Goal: Manage account settings

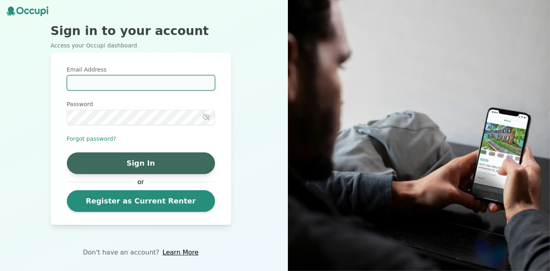
type input "**********"
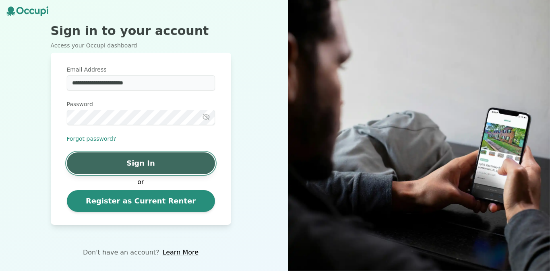
click at [163, 166] on button "Sign In" at bounding box center [141, 164] width 148 height 22
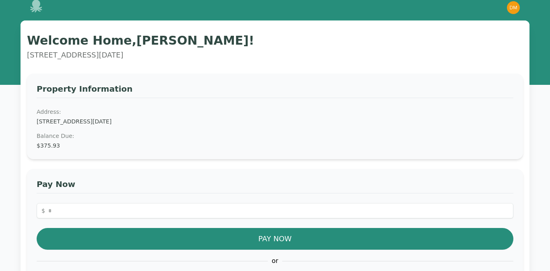
scroll to position [14, 0]
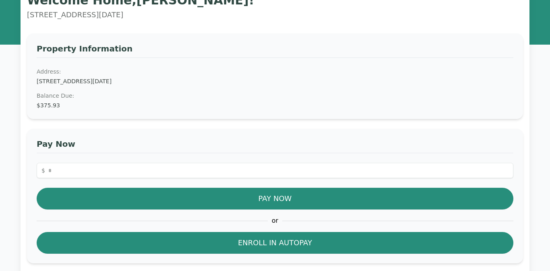
scroll to position [56, 0]
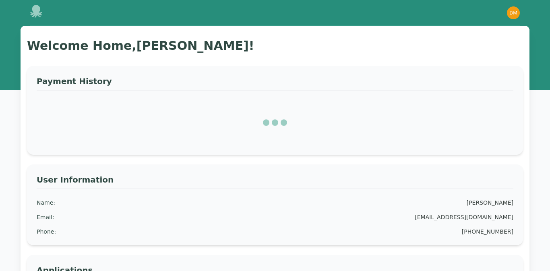
scroll to position [56, 0]
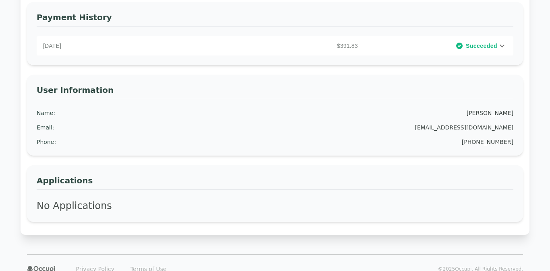
scroll to position [324, 0]
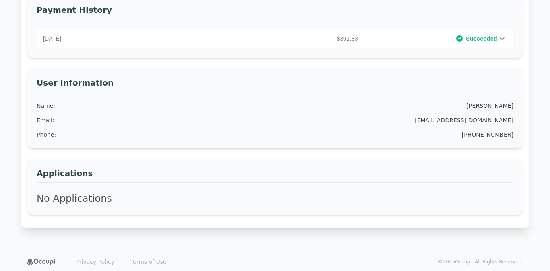
click at [502, 39] on icon at bounding box center [502, 38] width 5 height 3
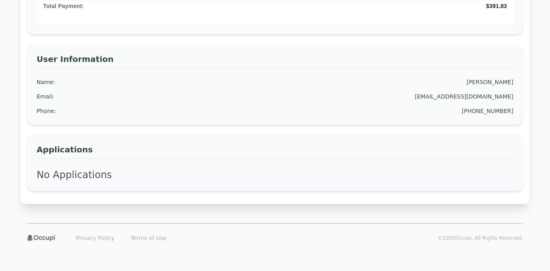
scroll to position [406, 0]
click at [42, 236] on icon at bounding box center [41, 237] width 28 height 6
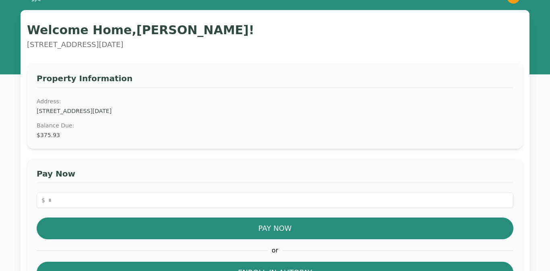
scroll to position [0, 0]
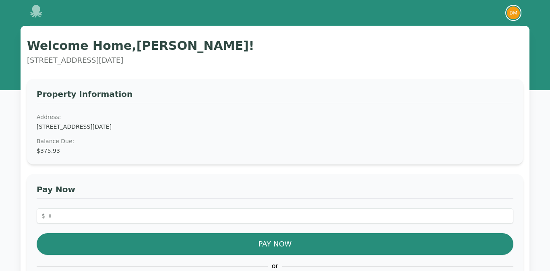
click at [512, 14] on img "button" at bounding box center [513, 12] width 13 height 13
click at [460, 32] on button "Your Profile" at bounding box center [480, 30] width 77 height 14
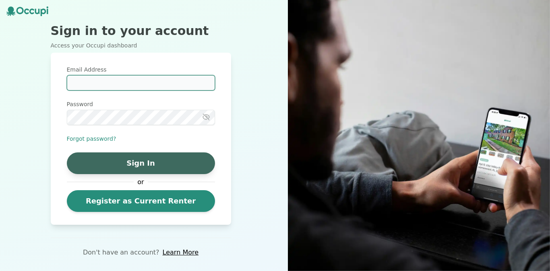
type input "**********"
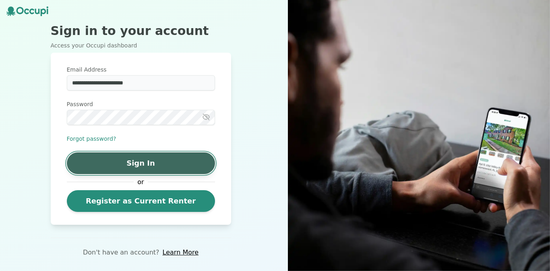
click at [138, 159] on button "Sign In" at bounding box center [141, 164] width 148 height 22
